Goal: Task Accomplishment & Management: Manage account settings

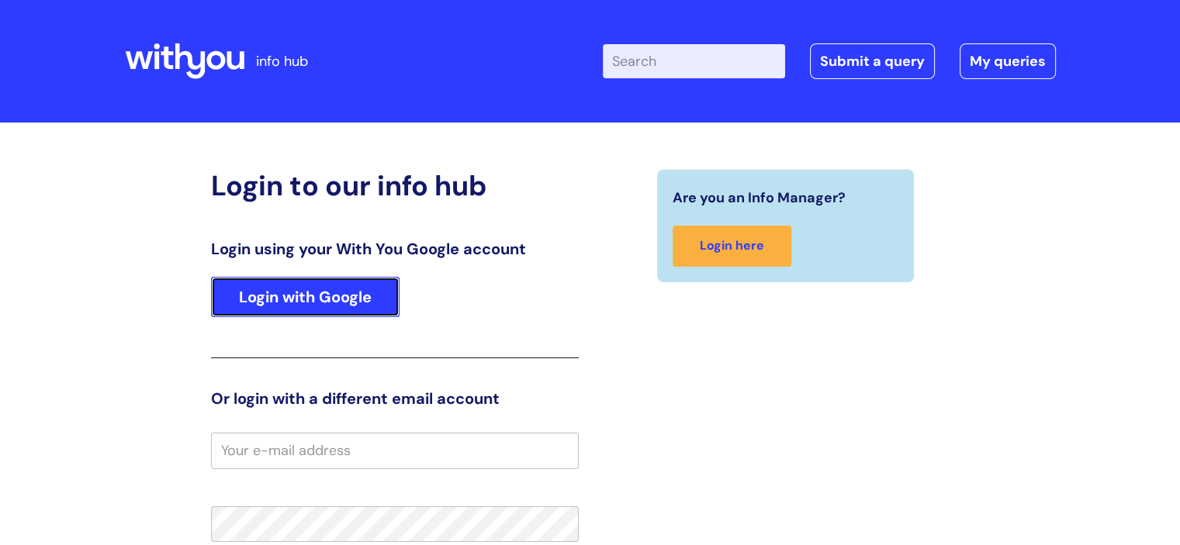
click at [333, 290] on link "Login with Google" at bounding box center [305, 297] width 188 height 40
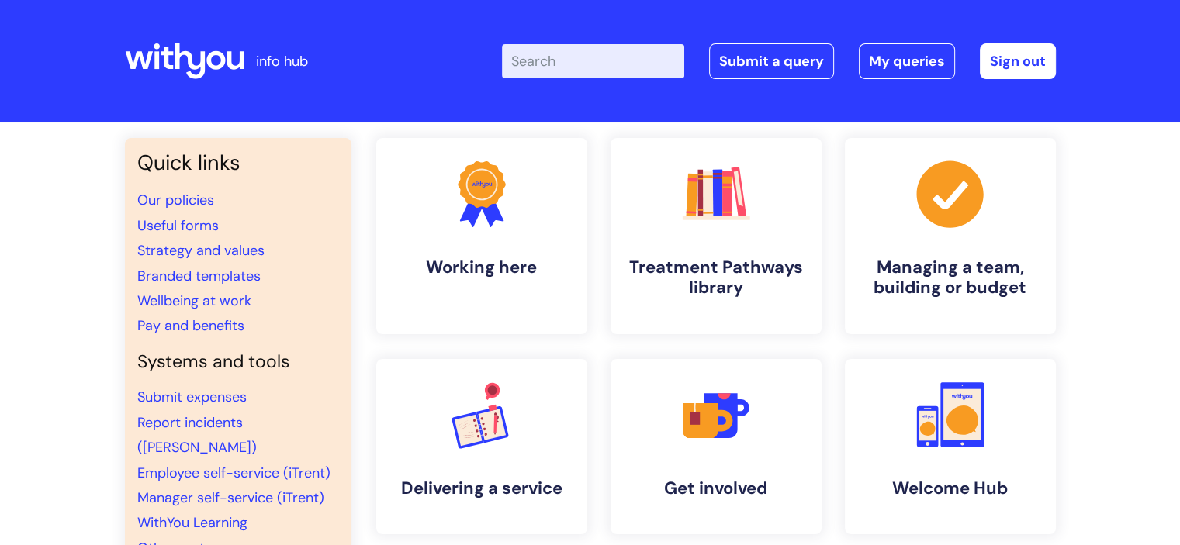
click at [573, 61] on input "Enter your search term here..." at bounding box center [593, 61] width 182 height 34
click at [921, 58] on link "My queries" at bounding box center [907, 61] width 96 height 36
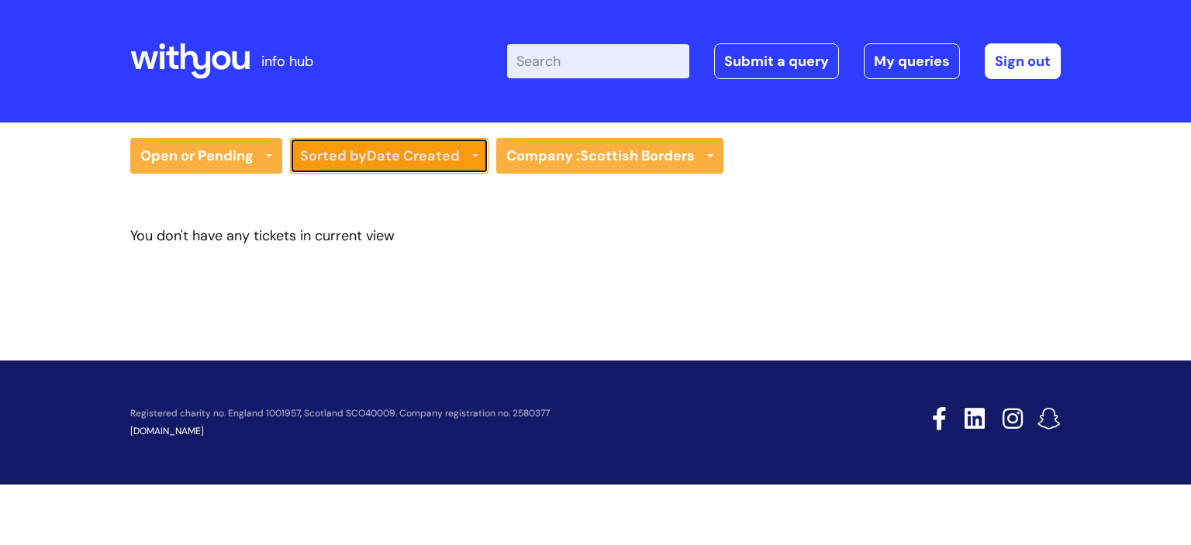
click at [420, 150] on b "Date Created" at bounding box center [413, 156] width 93 height 19
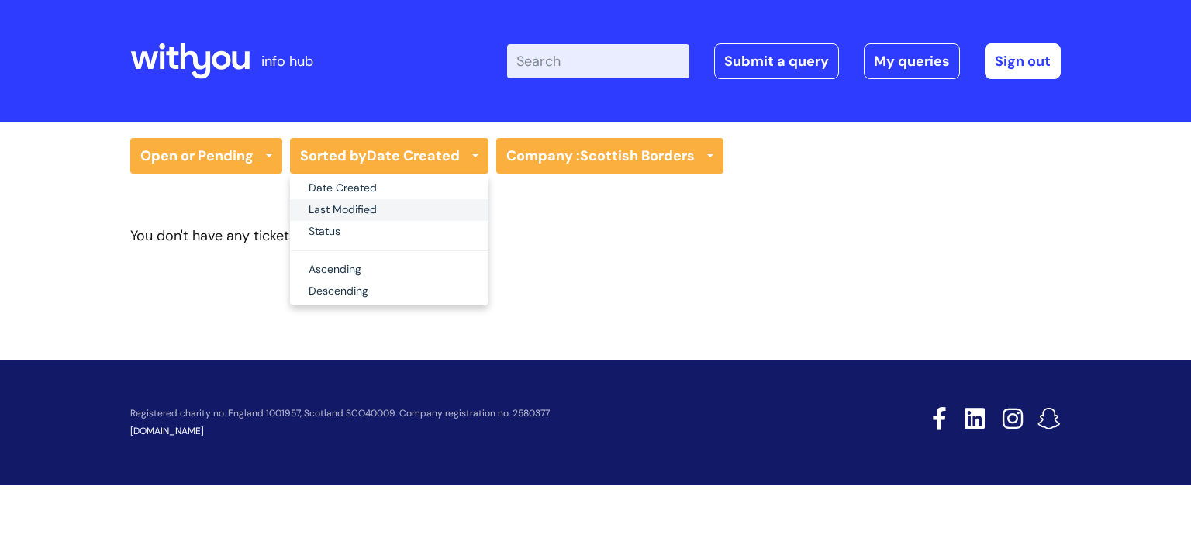
click at [351, 213] on link "Last Modified" at bounding box center [389, 210] width 199 height 22
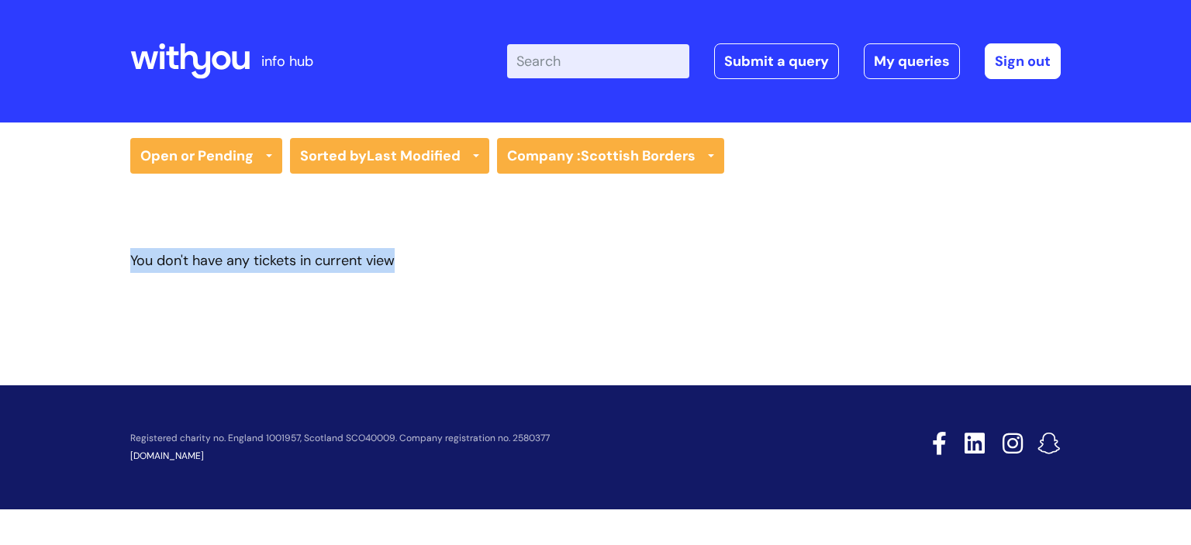
drag, startPoint x: 1190, startPoint y: 161, endPoint x: 1190, endPoint y: 280, distance: 119.4
click at [1190, 280] on div "Open or Pending All Tickets Open or Pending Resolved or Closed Date Created Las…" at bounding box center [595, 231] width 1191 height 216
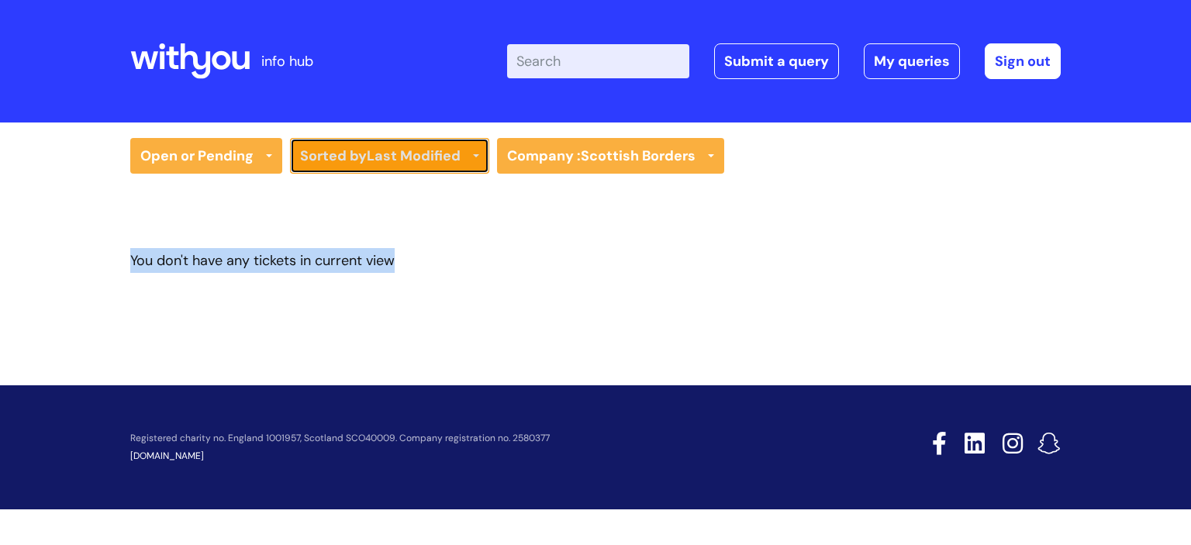
click at [427, 149] on b "Last Modified" at bounding box center [414, 156] width 94 height 19
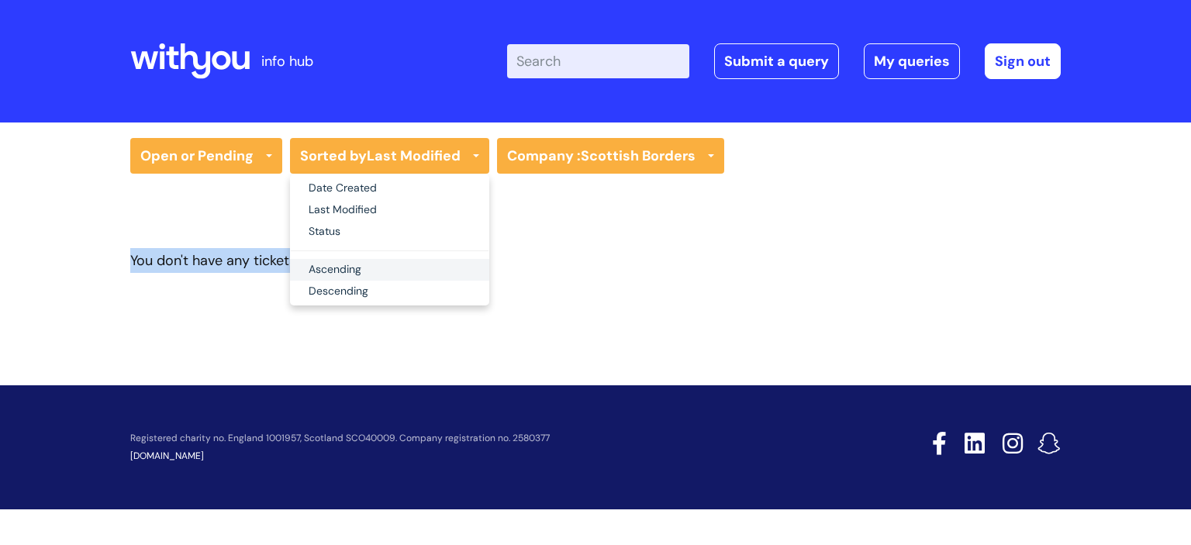
click at [344, 270] on link "Ascending" at bounding box center [389, 270] width 199 height 22
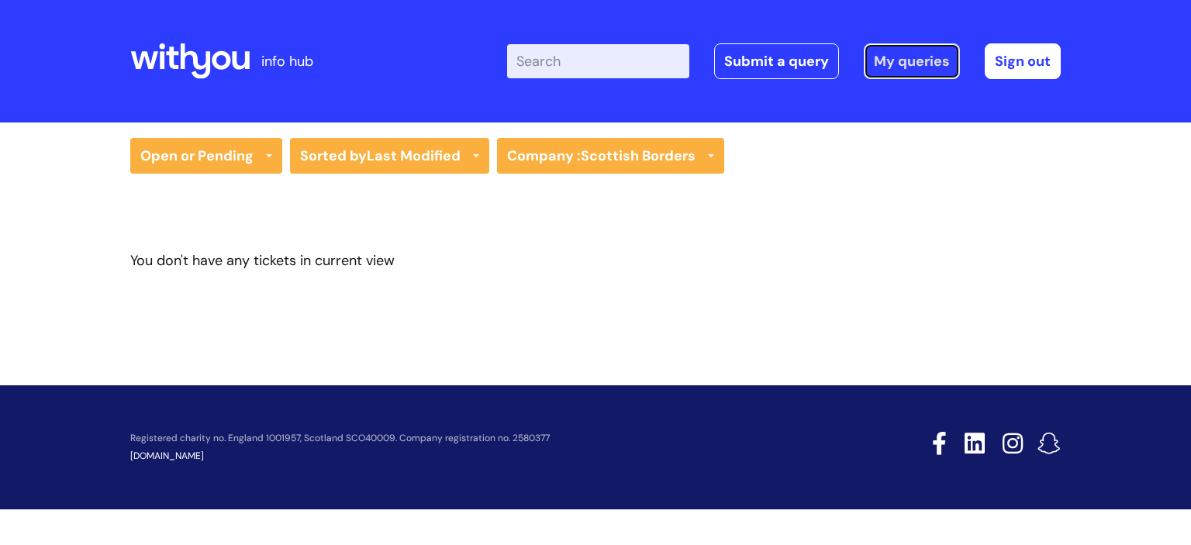
click at [908, 60] on link "My queries" at bounding box center [912, 61] width 96 height 36
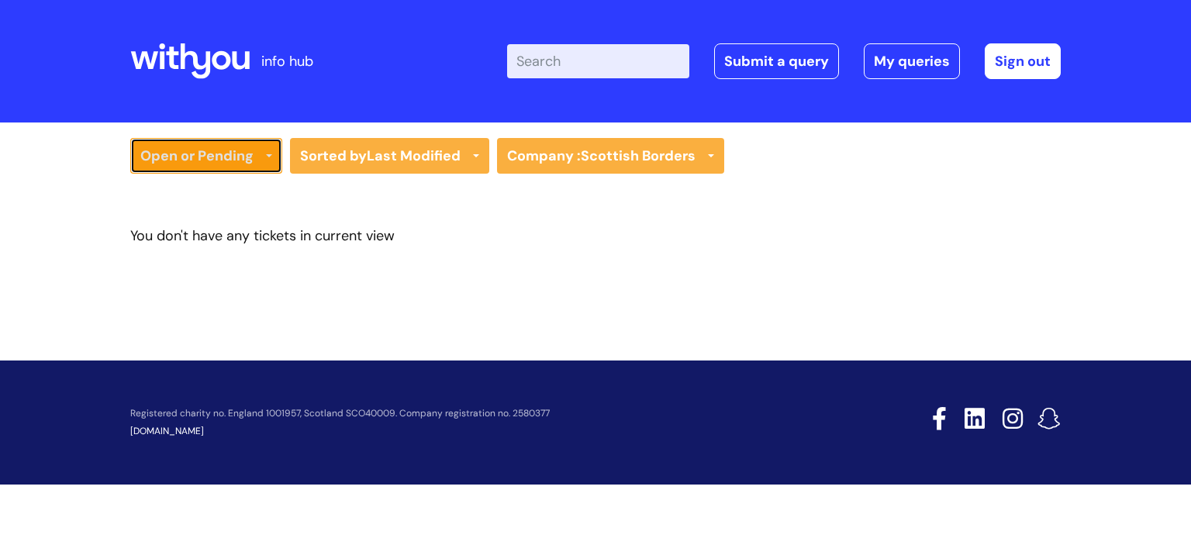
click at [198, 157] on link "Open or Pending" at bounding box center [206, 156] width 152 height 36
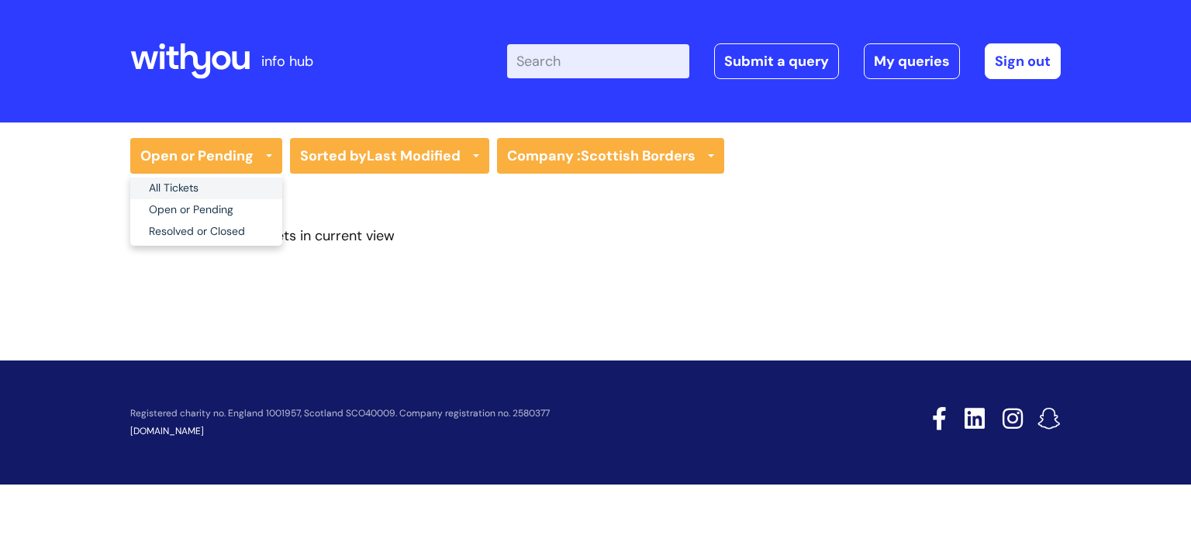
click at [178, 183] on link "All Tickets" at bounding box center [206, 189] width 152 height 22
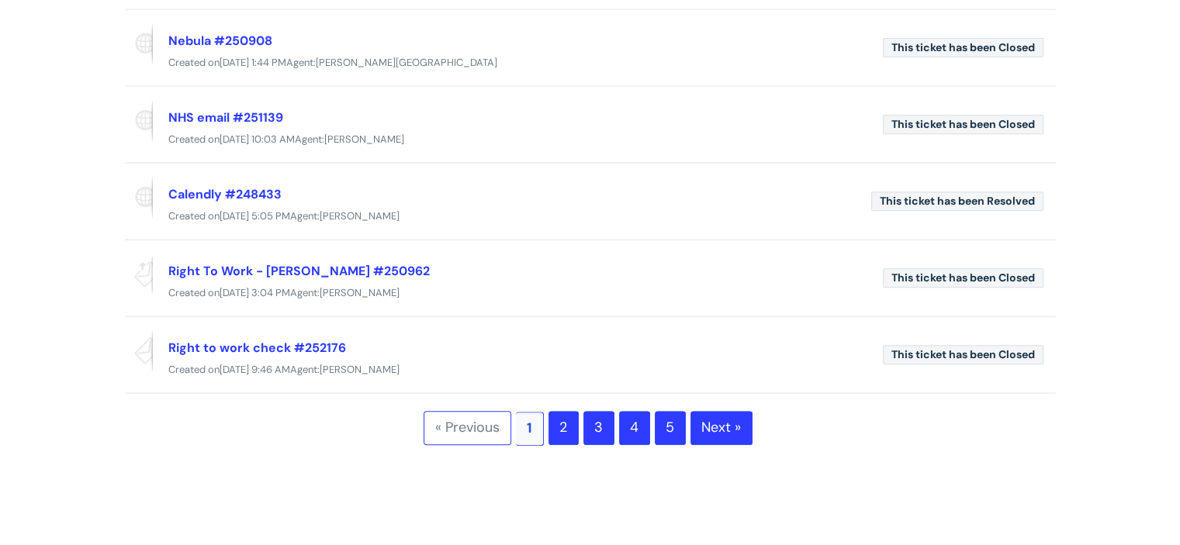
scroll to position [634, 0]
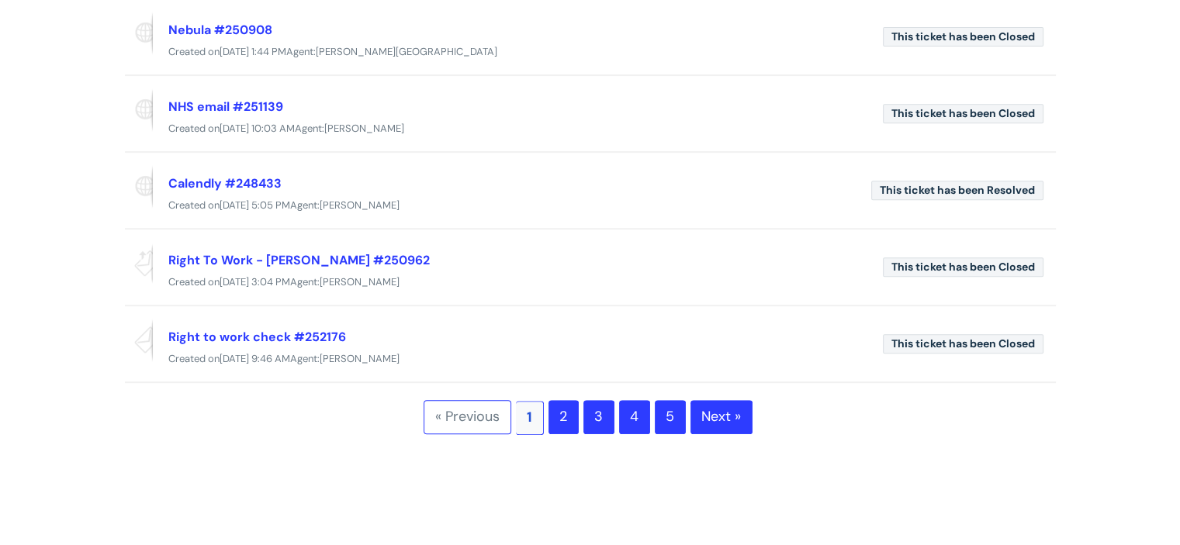
click at [666, 408] on link "5" at bounding box center [670, 417] width 31 height 34
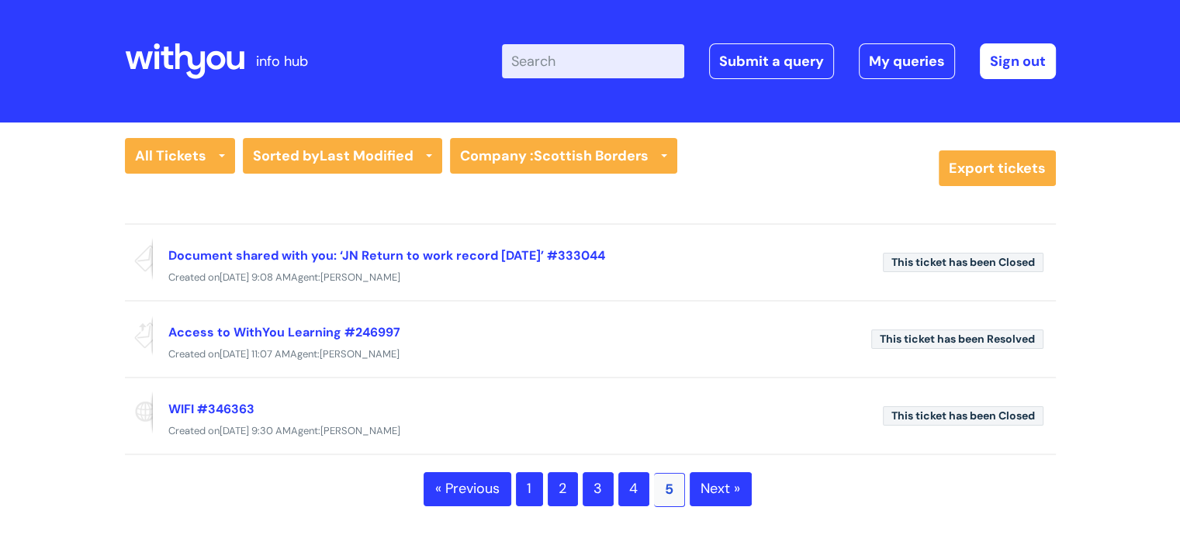
click at [720, 492] on span "Next »" at bounding box center [720, 489] width 62 height 34
click at [679, 489] on span "5" at bounding box center [669, 490] width 31 height 34
click at [230, 407] on link "WIFI #346363" at bounding box center [211, 409] width 86 height 16
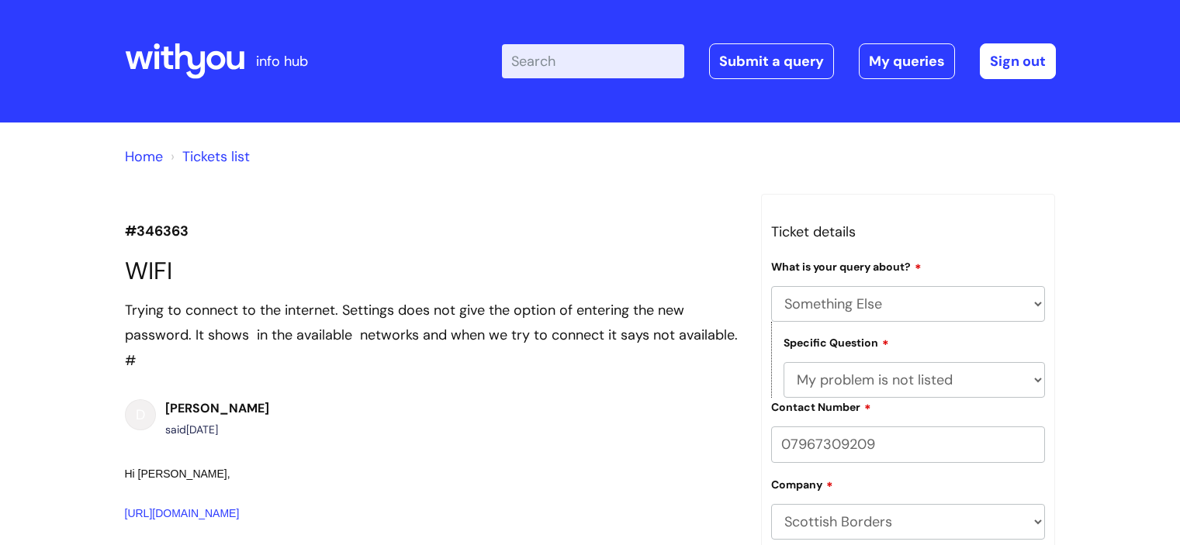
select select "Something Else"
select select "My problem is not listed"
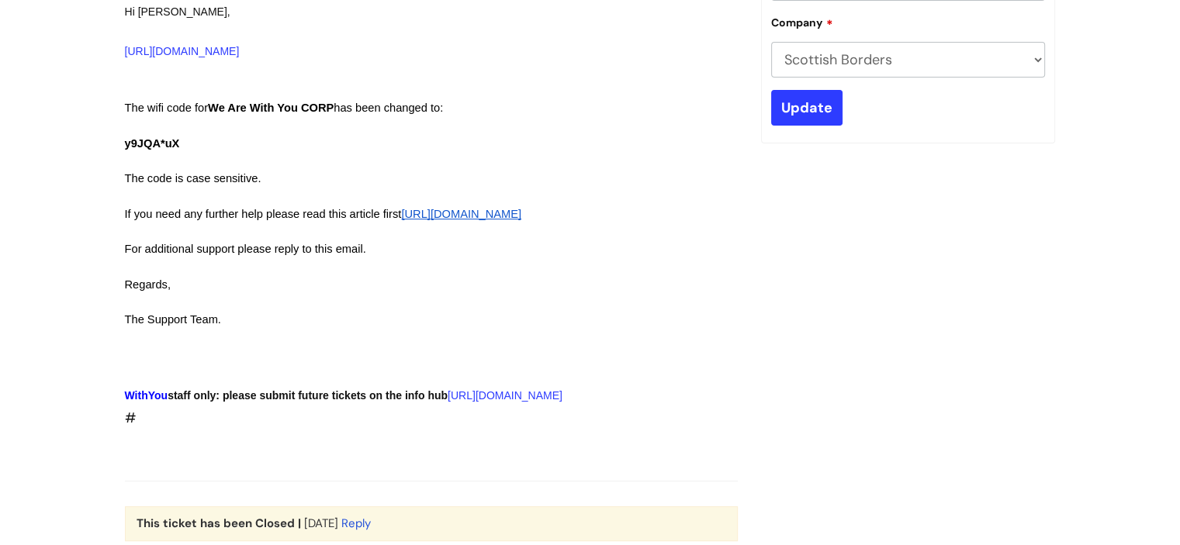
scroll to position [459, 0]
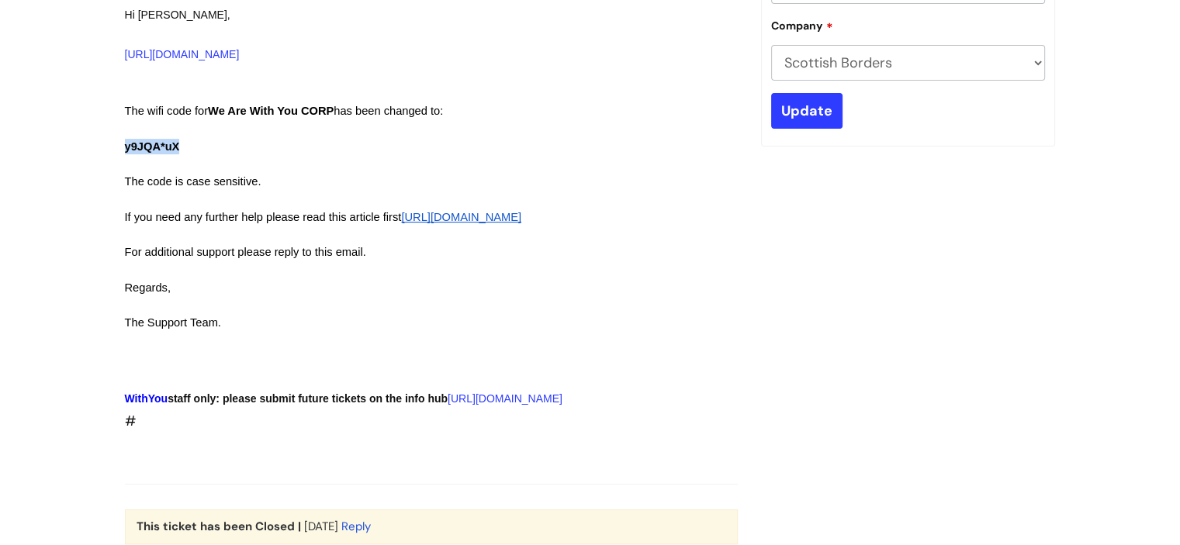
drag, startPoint x: 185, startPoint y: 145, endPoint x: 115, endPoint y: 149, distance: 70.7
click at [115, 149] on div "#346363 WIFI Trying to connect to the internet. Settings does not give the opti…" at bounding box center [431, 313] width 636 height 1156
copy span "y9JQA*uX"
